Goal: Information Seeking & Learning: Learn about a topic

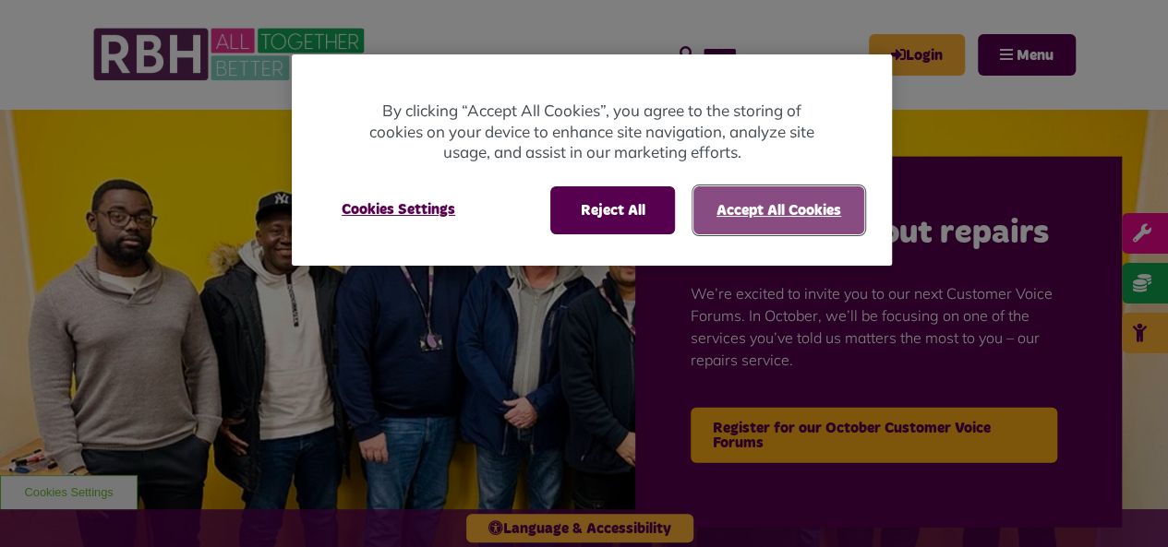
click at [793, 210] on button "Accept All Cookies" at bounding box center [778, 210] width 171 height 48
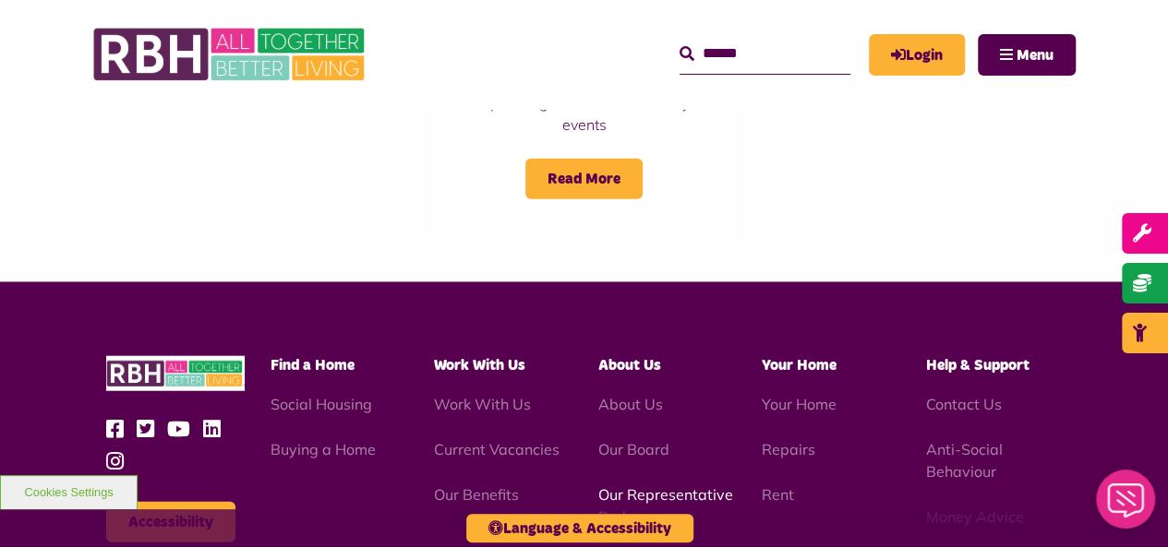
scroll to position [2123, 0]
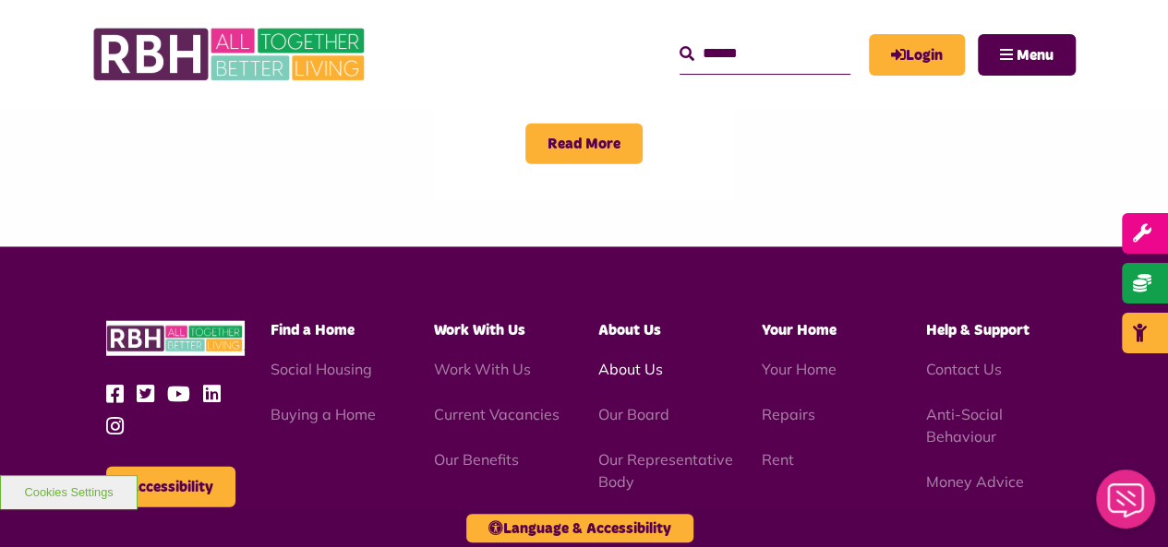
click at [626, 360] on link "About Us" at bounding box center [630, 369] width 65 height 18
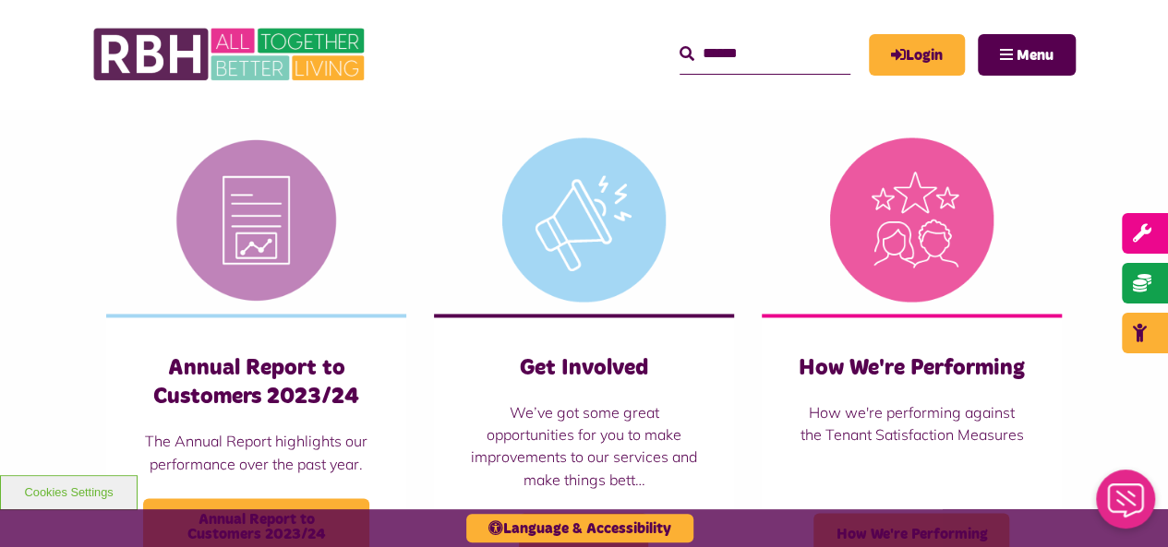
scroll to position [1269, 0]
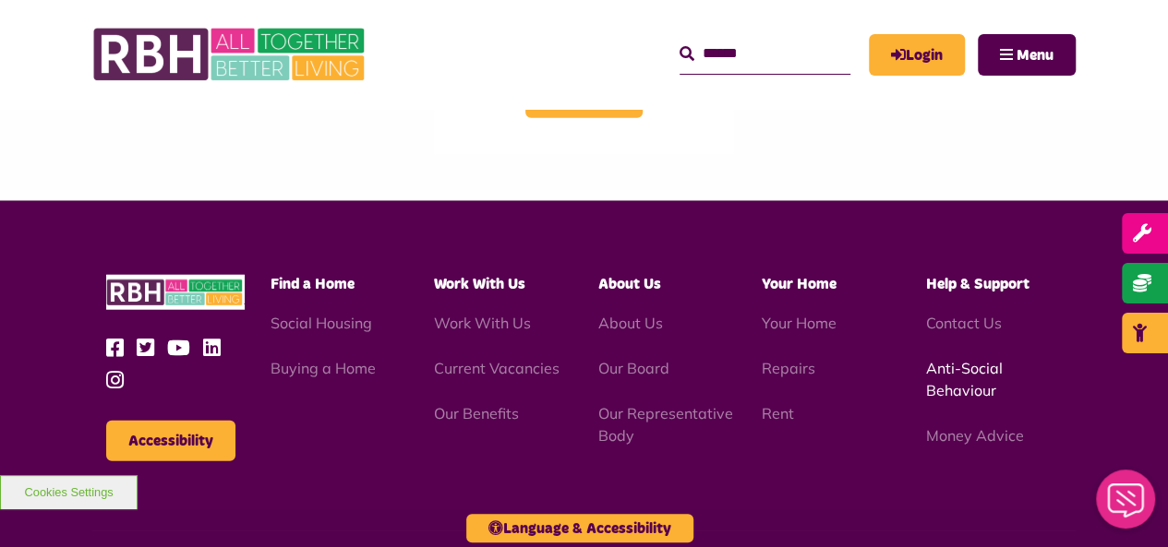
scroll to position [2149, 0]
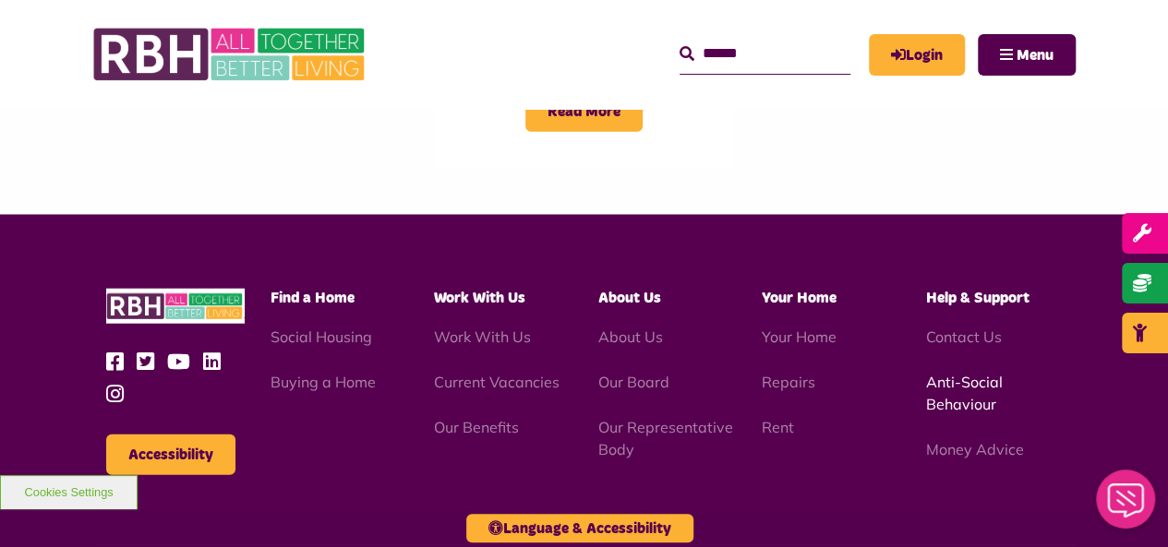
click at [943, 373] on link "Anti-Social Behaviour" at bounding box center [964, 393] width 77 height 41
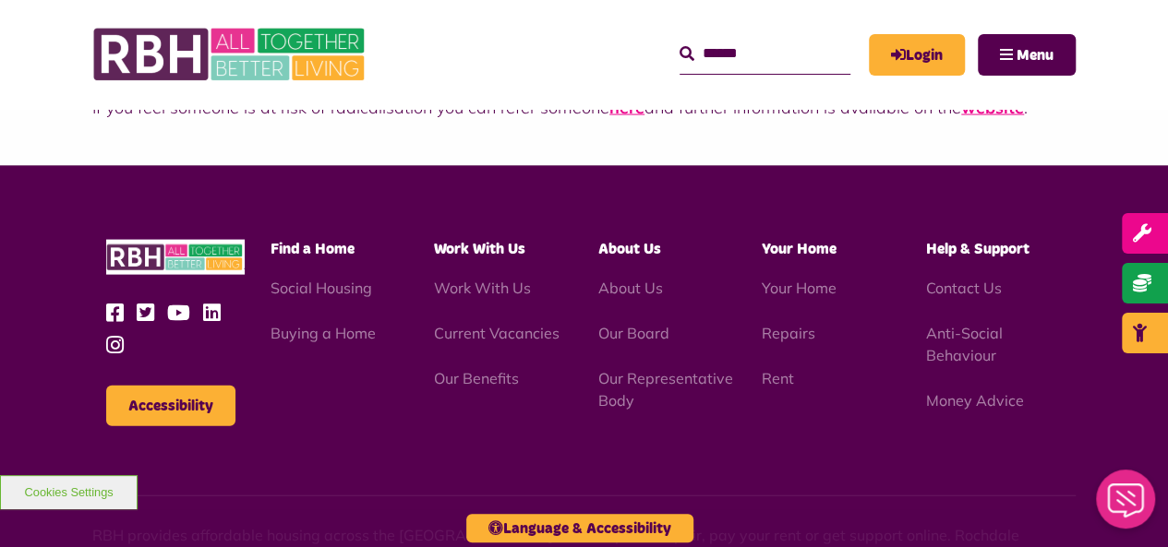
scroll to position [1846, 0]
